Goal: Task Accomplishment & Management: Use online tool/utility

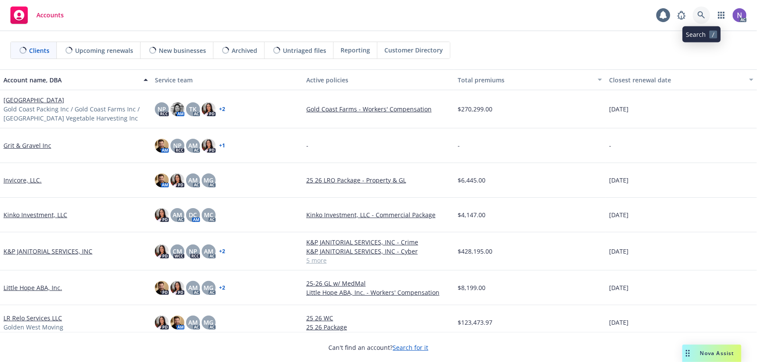
click at [703, 15] on icon at bounding box center [701, 15] width 8 height 8
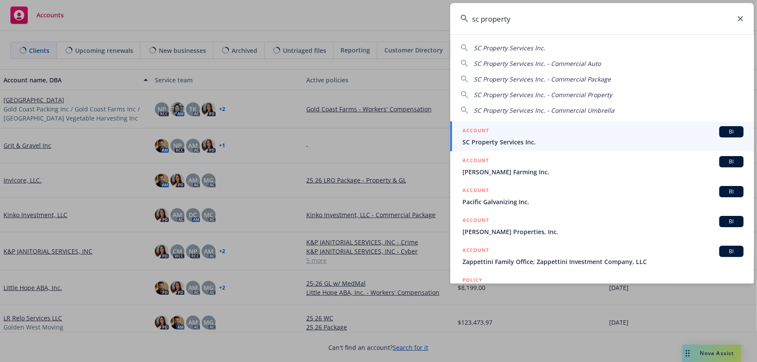
type input "sc property"
click at [514, 132] on div "ACCOUNT BI" at bounding box center [602, 131] width 281 height 11
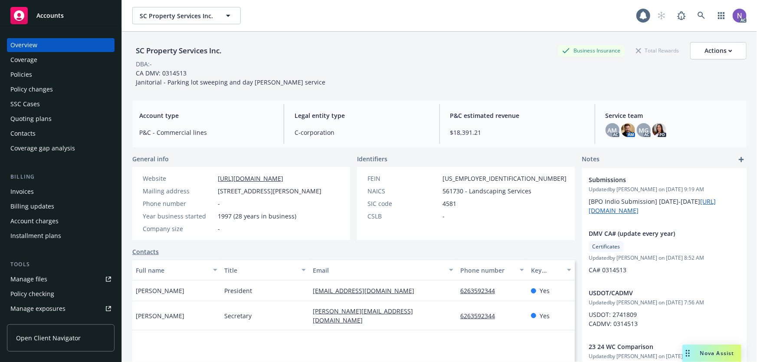
click at [73, 75] on div "Policies" at bounding box center [60, 75] width 101 height 14
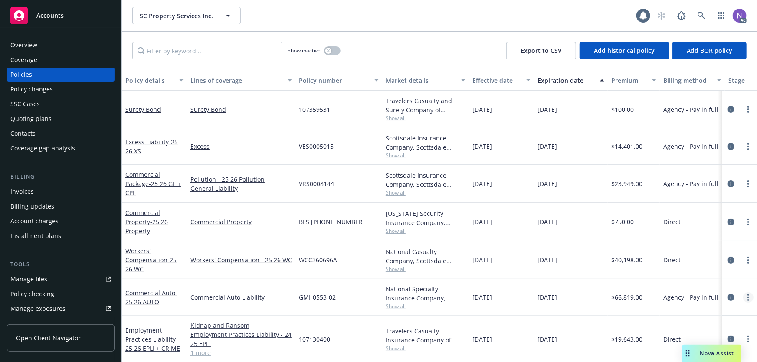
click at [743, 297] on link "more" at bounding box center [748, 297] width 10 height 10
drag, startPoint x: 674, startPoint y: 252, endPoint x: 505, endPoint y: 185, distance: 182.2
click at [674, 252] on link "Copy logging email" at bounding box center [702, 250] width 102 height 17
click at [324, 295] on span "GMI-0553-02" at bounding box center [317, 297] width 37 height 9
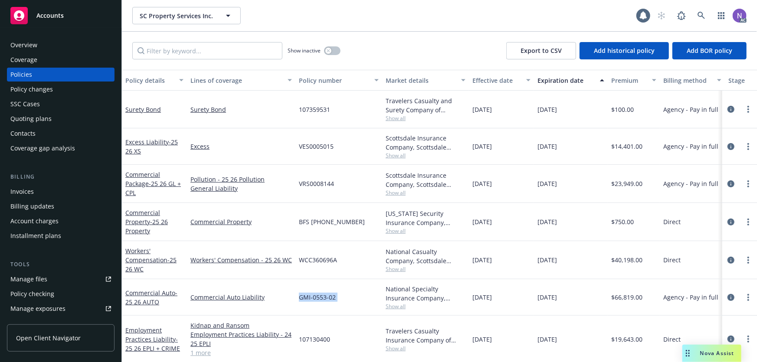
click at [324, 295] on span "GMI-0553-02" at bounding box center [317, 297] width 37 height 9
copy span "GMI-0553-02"
click at [392, 307] on span "Show all" at bounding box center [426, 306] width 80 height 7
click at [64, 315] on link "Manage exposures" at bounding box center [61, 309] width 108 height 14
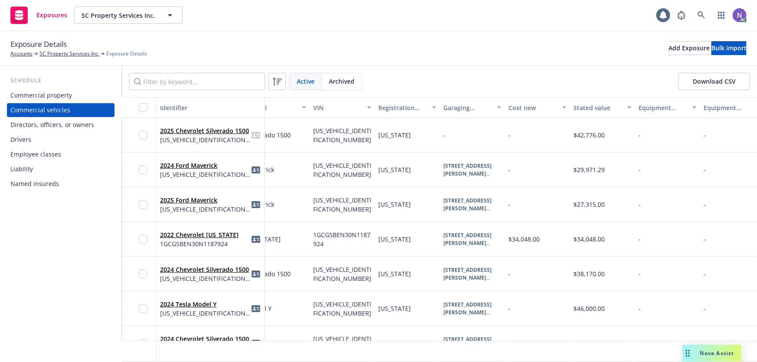
scroll to position [0, 259]
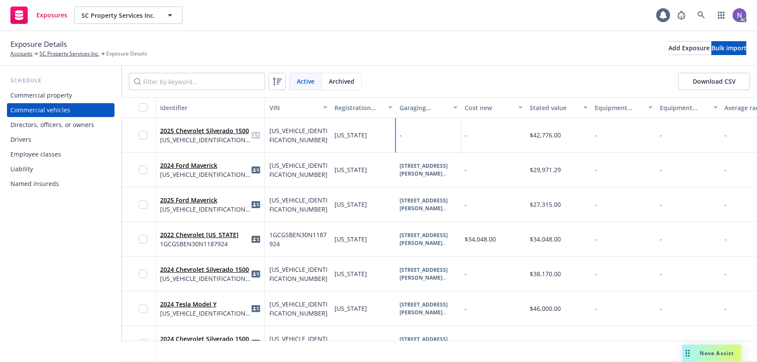
click at [424, 127] on div "-" at bounding box center [428, 135] width 65 height 35
click at [530, 147] on div "No address selected" at bounding box center [522, 149] width 92 height 9
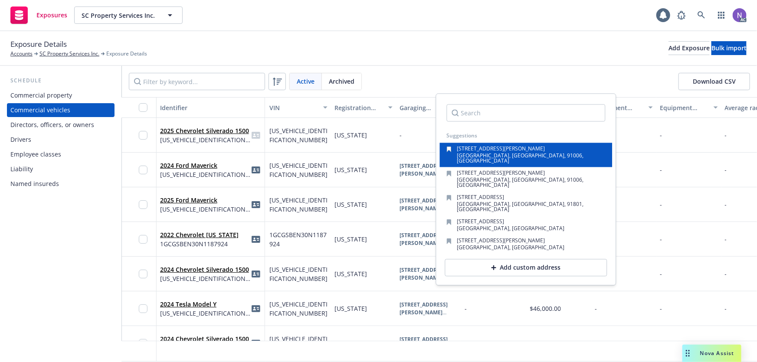
click at [530, 147] on div "[STREET_ADDRESS][PERSON_NAME]" at bounding box center [526, 155] width 159 height 17
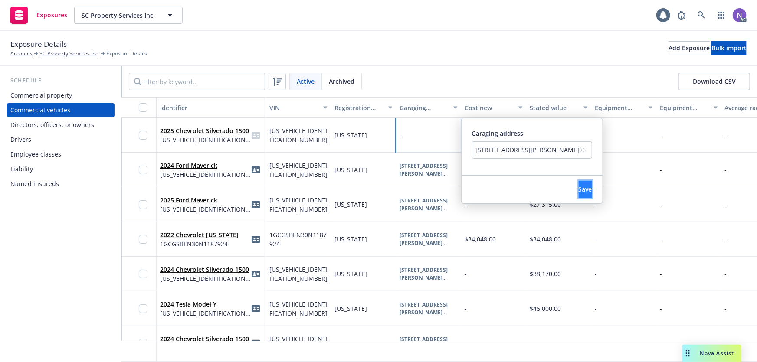
click at [582, 185] on span "Save" at bounding box center [585, 189] width 13 height 8
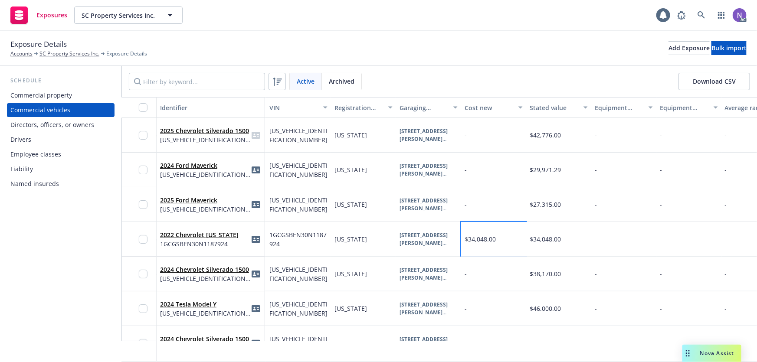
click at [498, 234] on div "$34,048.00" at bounding box center [493, 239] width 65 height 35
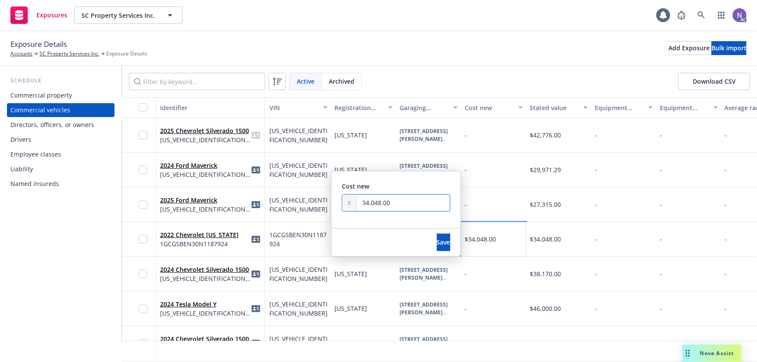
click at [421, 211] on input "34,048.00" at bounding box center [403, 203] width 93 height 16
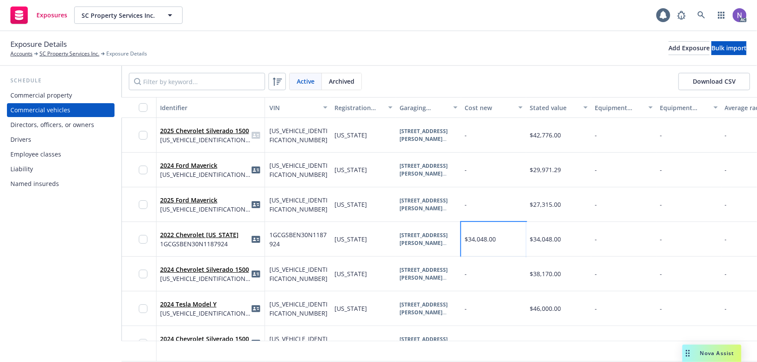
click at [421, 211] on input "34,048.00" at bounding box center [403, 203] width 93 height 16
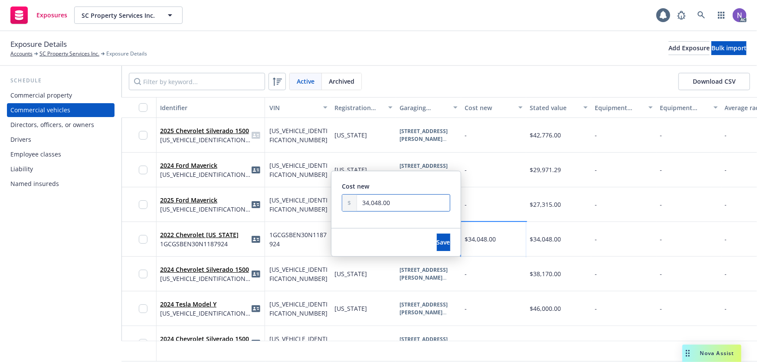
click at [421, 211] on input "34,048.00" at bounding box center [403, 203] width 93 height 16
click at [426, 255] on div "Save" at bounding box center [443, 243] width 34 height 28
click at [437, 245] on span "Save" at bounding box center [443, 242] width 13 height 8
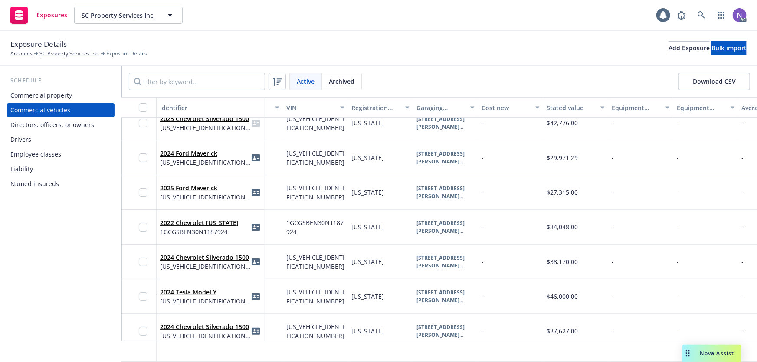
scroll to position [0, 242]
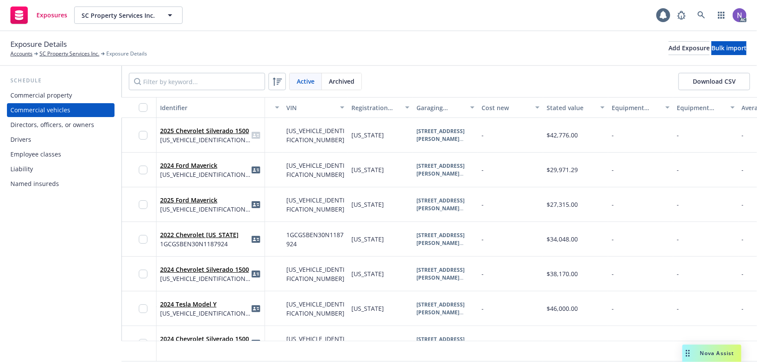
click at [499, 354] on div at bounding box center [510, 351] width 65 height 21
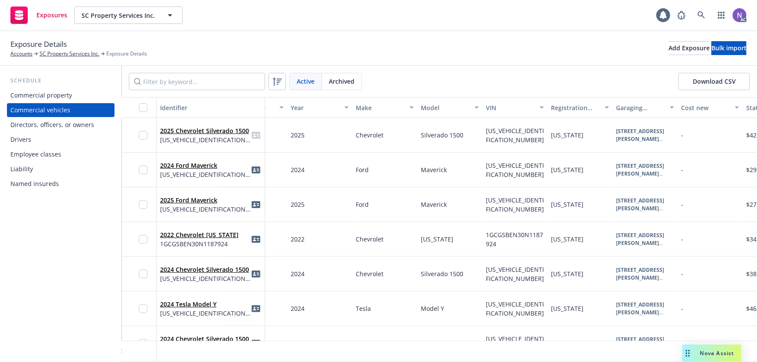
scroll to position [0, 0]
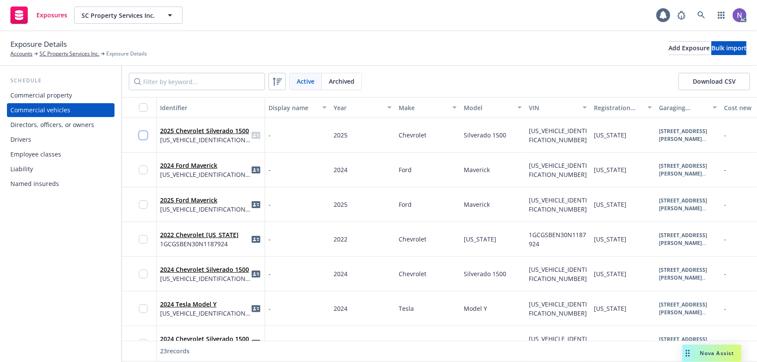
click at [143, 134] on input "checkbox" at bounding box center [143, 135] width 9 height 9
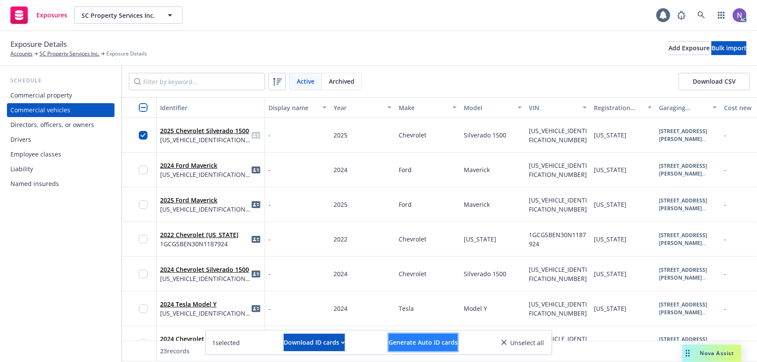
click at [397, 348] on button "Generate Auto ID cards" at bounding box center [423, 342] width 69 height 17
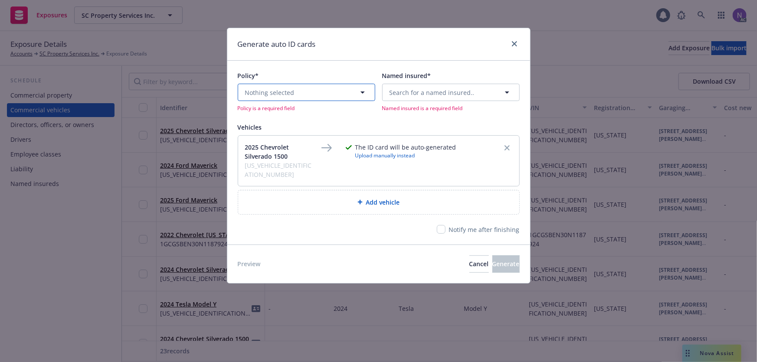
click at [334, 90] on button "Nothing selected" at bounding box center [306, 92] width 137 height 17
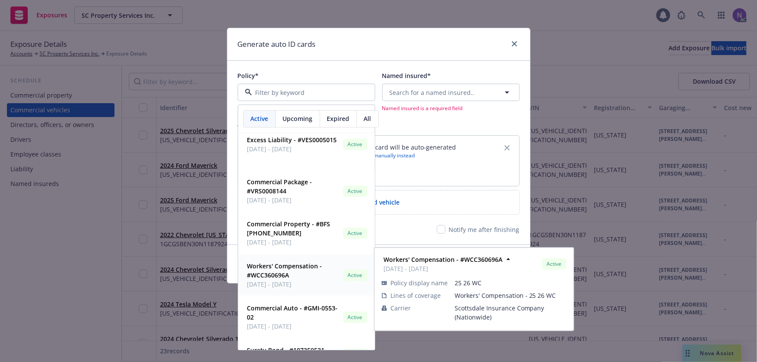
scroll to position [69, 0]
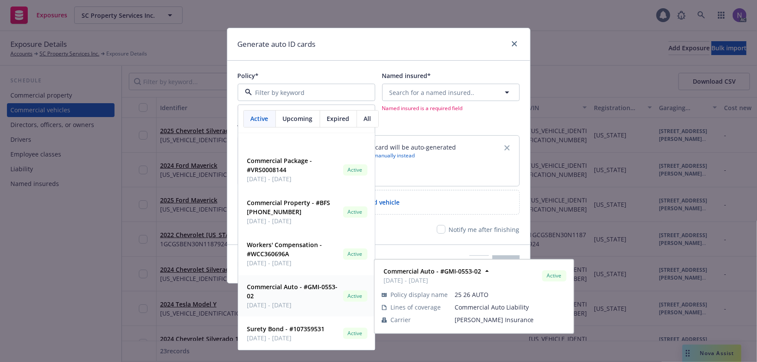
click at [304, 288] on strong "Commercial Auto - #GMI-0553-02" at bounding box center [292, 291] width 91 height 17
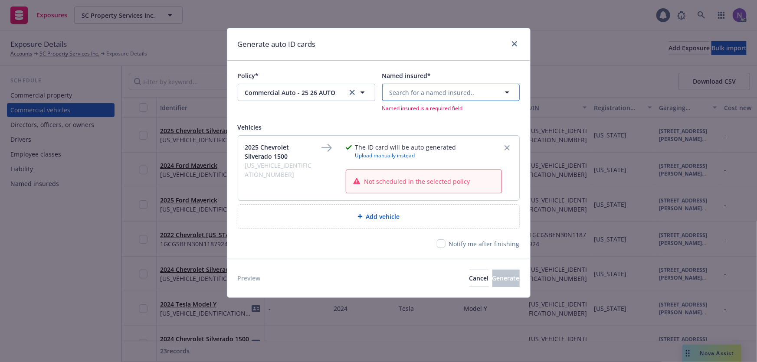
click at [421, 96] on span "Search for a named insured.." at bounding box center [431, 92] width 85 height 9
click at [433, 117] on strong "SC Property Services, Inc" at bounding box center [428, 117] width 73 height 8
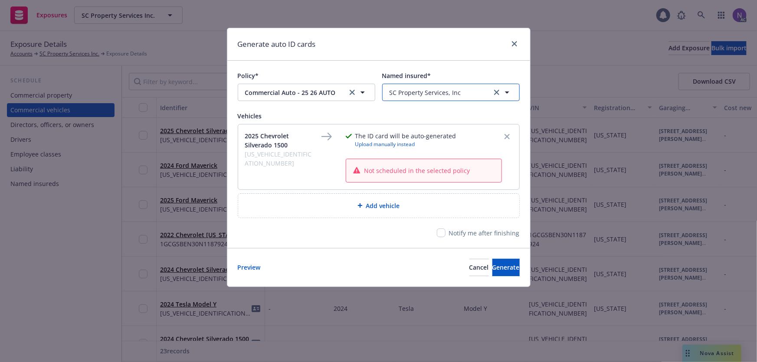
click at [441, 91] on span "SC Property Services, Inc" at bounding box center [425, 92] width 72 height 9
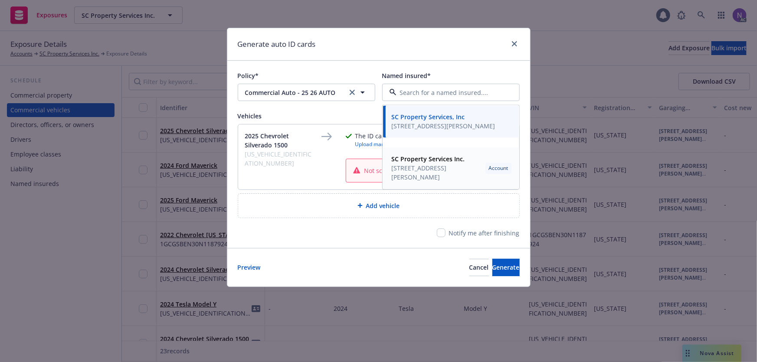
click at [453, 172] on span "[STREET_ADDRESS][PERSON_NAME]" at bounding box center [437, 173] width 90 height 18
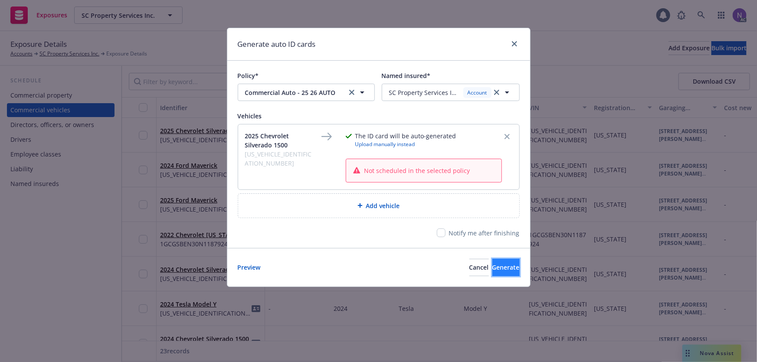
click at [492, 265] on span "Generate" at bounding box center [505, 267] width 27 height 8
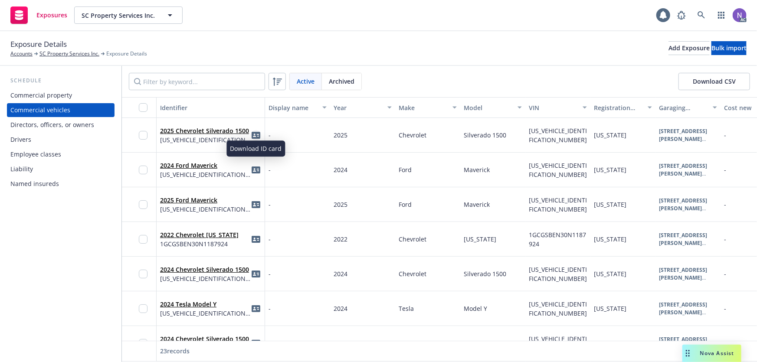
click at [255, 134] on icon "idCard" at bounding box center [256, 135] width 9 height 9
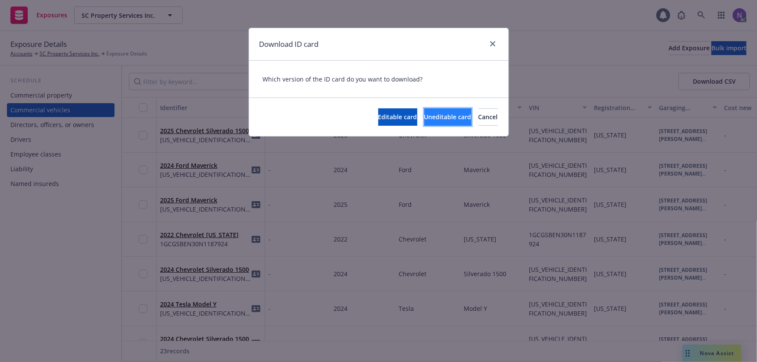
click at [424, 122] on button "Uneditable card" at bounding box center [447, 116] width 47 height 17
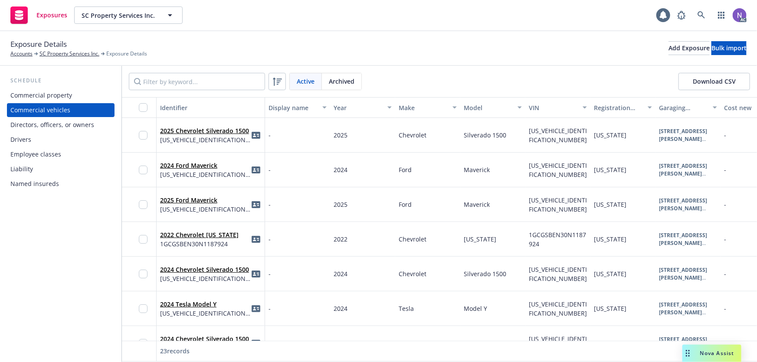
click at [38, 140] on div "Drivers" at bounding box center [60, 140] width 101 height 14
